Goal: Communication & Community: Answer question/provide support

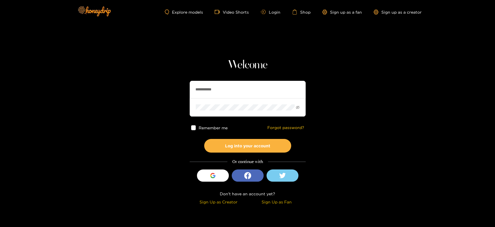
drag, startPoint x: 257, startPoint y: 84, endPoint x: 183, endPoint y: 91, distance: 73.4
click at [183, 91] on section "**********" at bounding box center [247, 103] width 495 height 206
paste input "text"
type input "********"
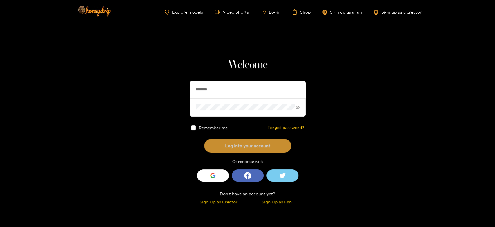
click at [214, 140] on button "Log into your account" at bounding box center [247, 146] width 87 height 14
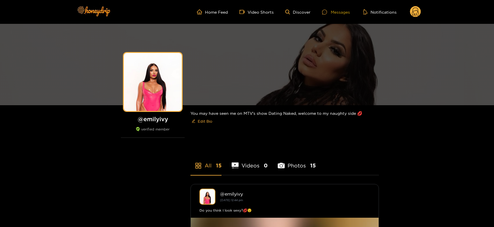
click at [331, 9] on div "Messages" at bounding box center [336, 12] width 28 height 7
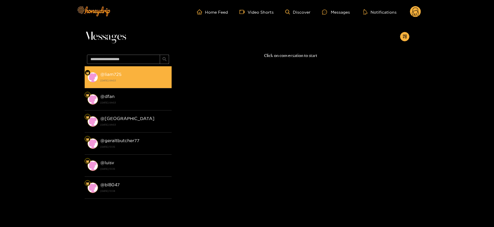
click at [111, 71] on div "@ liam725 30 September 2025 09:53" at bounding box center [134, 77] width 68 height 13
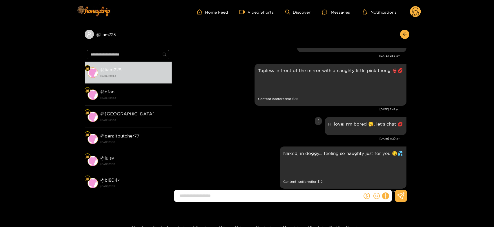
scroll to position [704, 0]
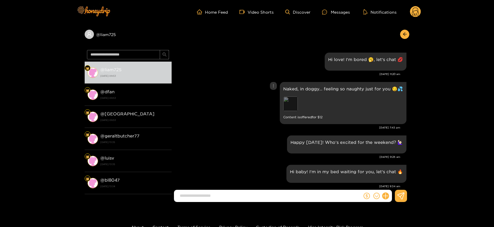
click at [292, 102] on div "Preview" at bounding box center [290, 103] width 15 height 15
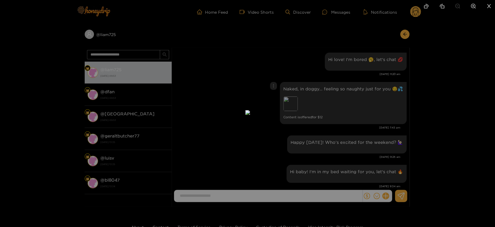
click at [377, 106] on div at bounding box center [247, 113] width 495 height 227
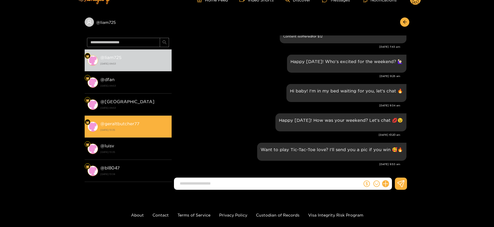
scroll to position [0, 0]
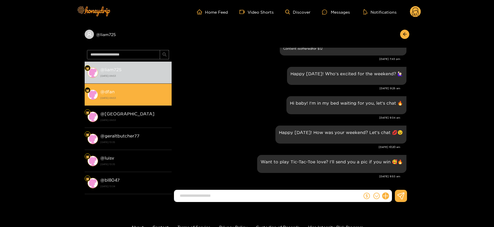
click at [141, 94] on div "@ dfan 30 September 2025 09:53" at bounding box center [134, 94] width 68 height 13
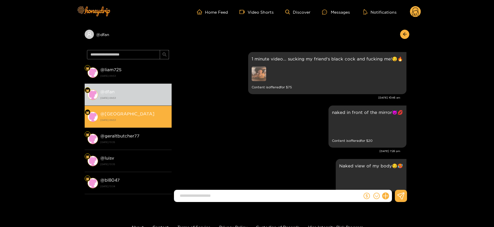
scroll to position [1023, 0]
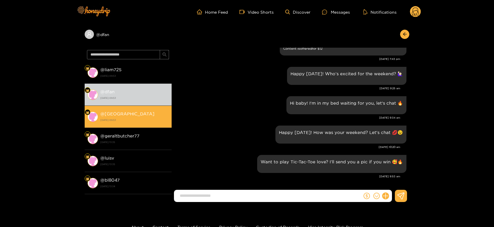
click at [148, 115] on div "@ delft 30 September 2025 09:53" at bounding box center [134, 116] width 68 height 13
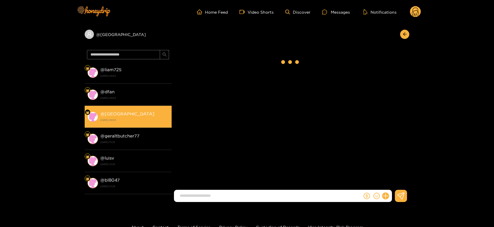
scroll to position [249, 0]
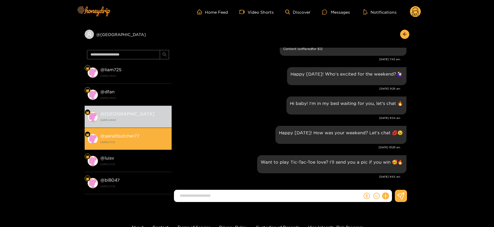
click at [142, 132] on div "@ geraltbutcher77 25 September 2025 13:35" at bounding box center [134, 138] width 68 height 13
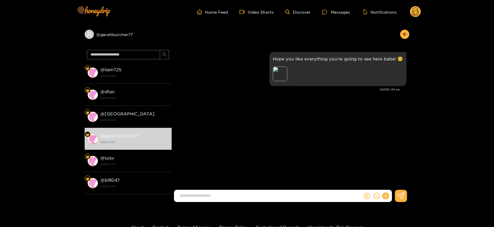
click at [419, 13] on circle at bounding box center [415, 11] width 11 height 11
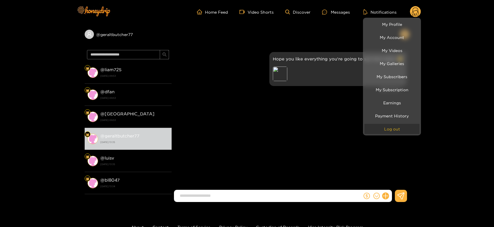
click at [405, 132] on button "Log out" at bounding box center [392, 129] width 55 height 10
